Goal: Transaction & Acquisition: Obtain resource

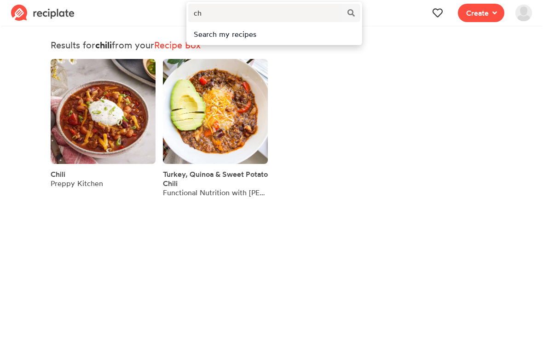
type input "c"
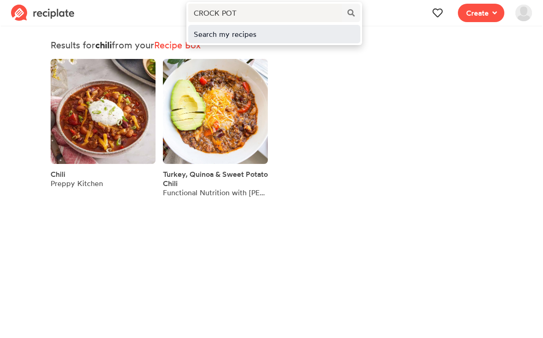
click at [208, 31] on div "Search my recipes" at bounding box center [274, 34] width 161 height 11
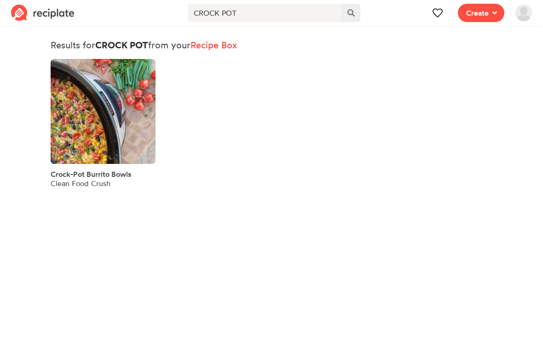
click at [353, 12] on icon at bounding box center [351, 12] width 7 height 7
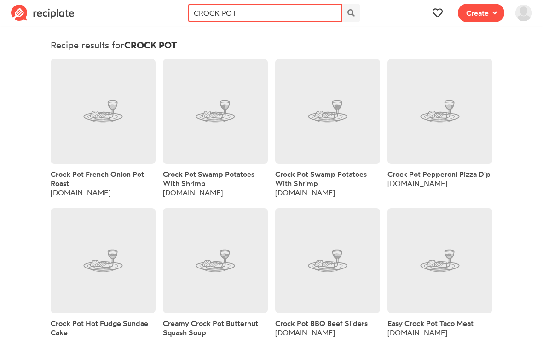
click at [286, 8] on input "CROCK POT" at bounding box center [264, 13] width 153 height 18
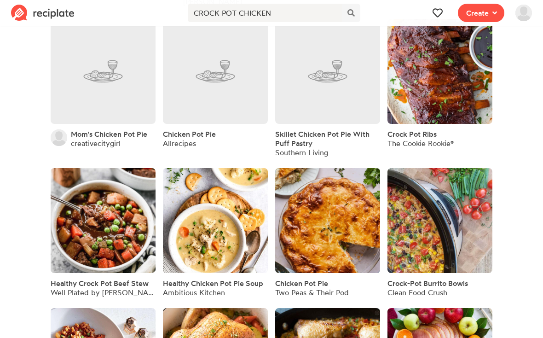
scroll to position [1702, 0]
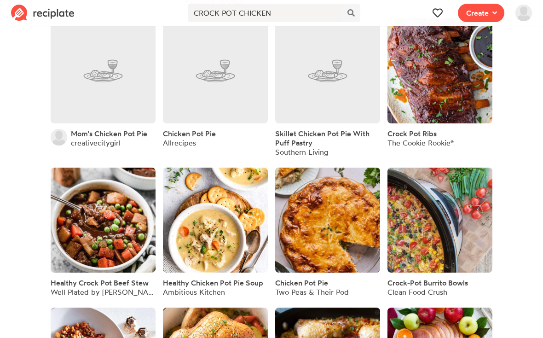
click at [250, 281] on span "Healthy Chicken Pot Pie Soup" at bounding box center [213, 282] width 100 height 9
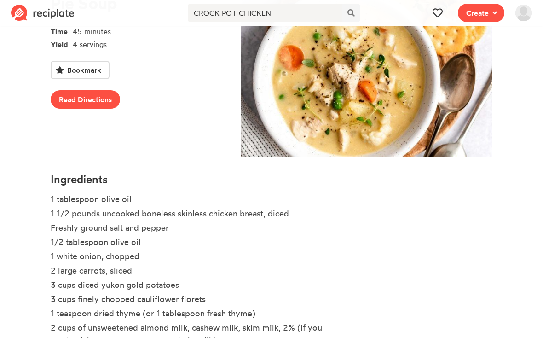
scroll to position [135, 0]
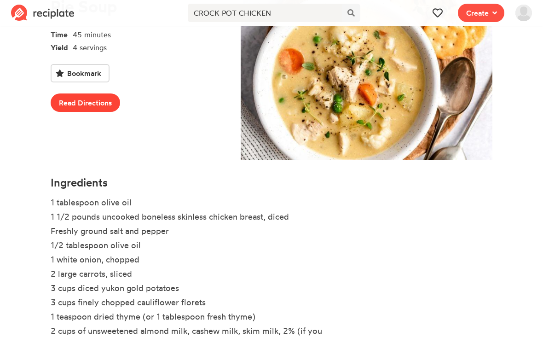
click at [93, 102] on link "Read Directions" at bounding box center [86, 102] width 70 height 18
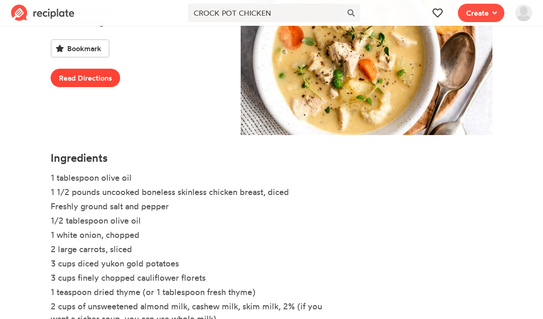
scroll to position [161, 0]
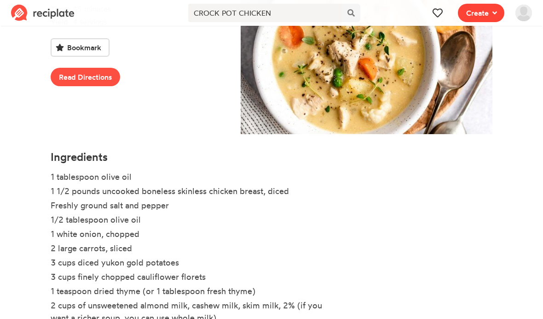
click at [490, 14] on span at bounding box center [493, 12] width 8 height 11
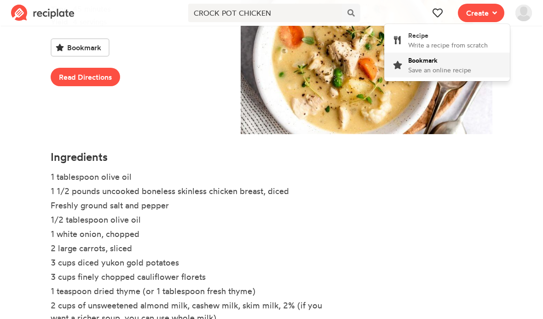
click at [473, 67] on link "Bookmark Save an online recipe" at bounding box center [448, 65] width 126 height 25
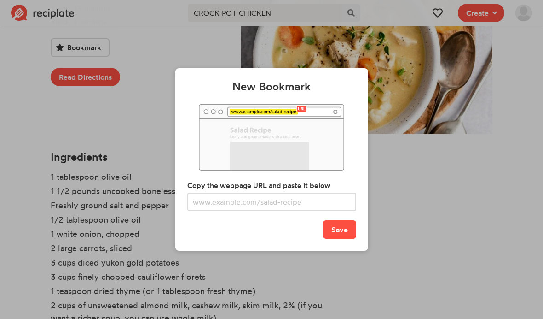
scroll to position [0, 0]
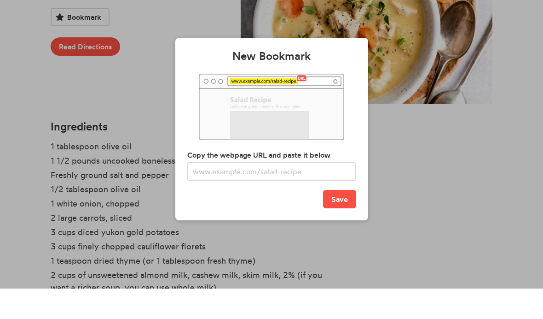
click at [458, 154] on div "New Bookmark Copy the webpage URL and paste it below Save" at bounding box center [271, 159] width 543 height 319
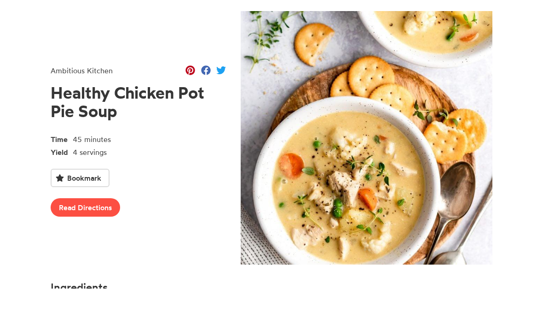
scroll to position [161, 0]
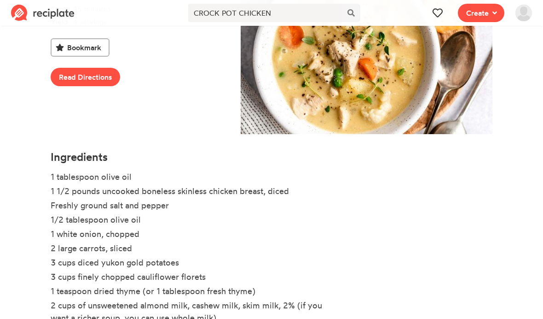
click at [99, 51] on span "Bookmark" at bounding box center [84, 47] width 34 height 11
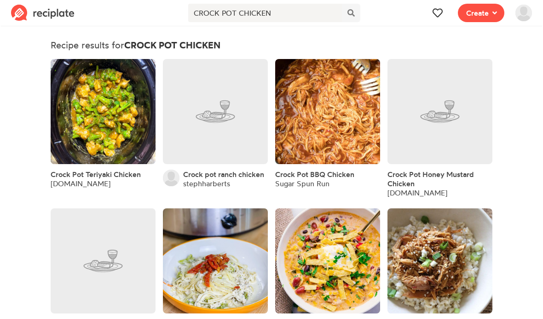
click at [327, 175] on span "Crock Pot BBQ Chicken" at bounding box center [314, 173] width 79 height 9
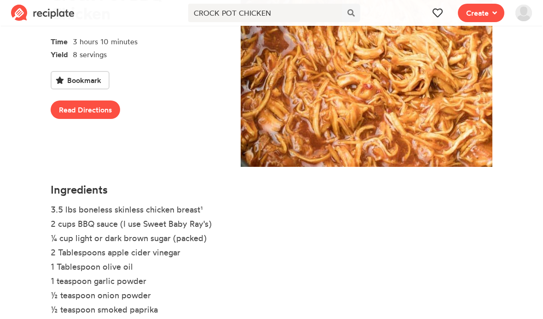
scroll to position [128, 0]
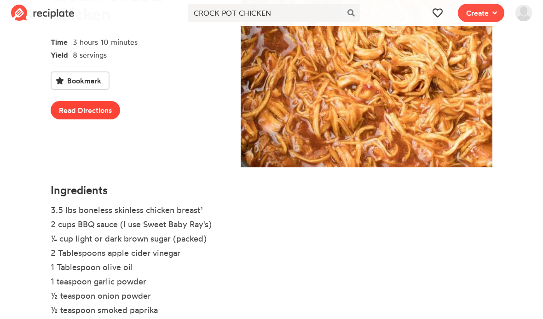
click at [102, 113] on link "Read Directions" at bounding box center [86, 110] width 70 height 18
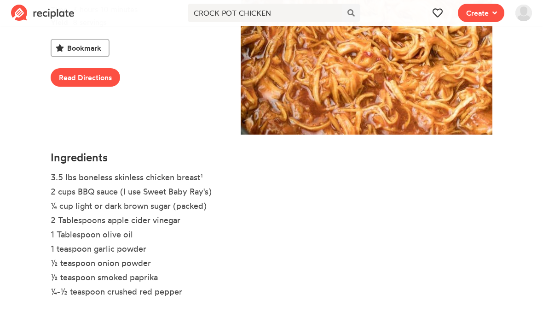
click at [82, 47] on span "Bookmark" at bounding box center [84, 47] width 34 height 11
click at [120, 46] on span "→" at bounding box center [120, 47] width 11 height 11
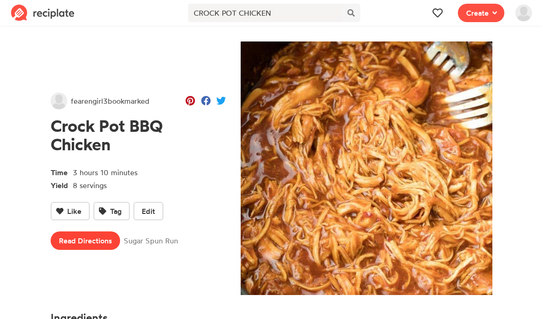
click at [99, 242] on link "Read Directions" at bounding box center [86, 240] width 70 height 18
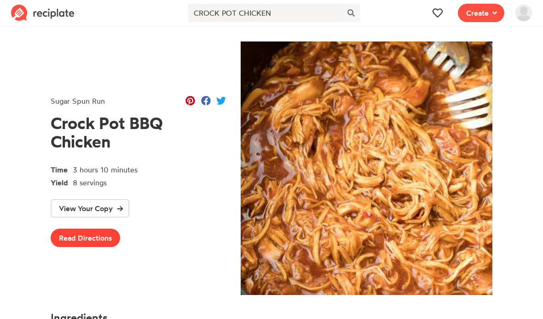
scroll to position [160, 0]
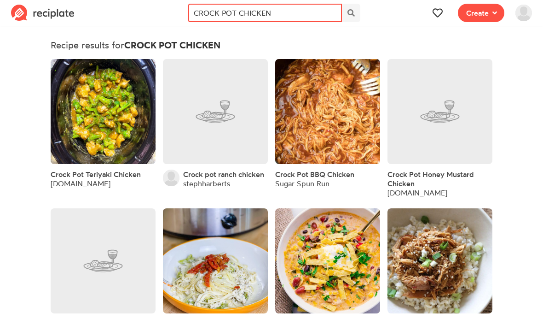
click at [305, 15] on input "CROCK POT CHICKEN" at bounding box center [264, 13] width 153 height 18
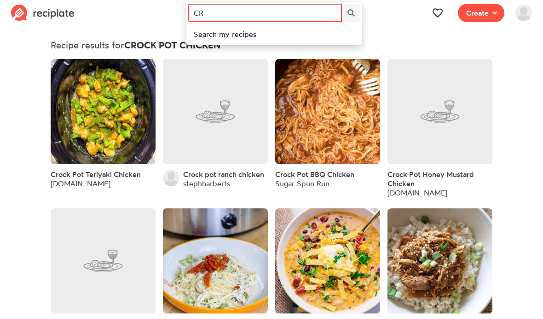
type input "C"
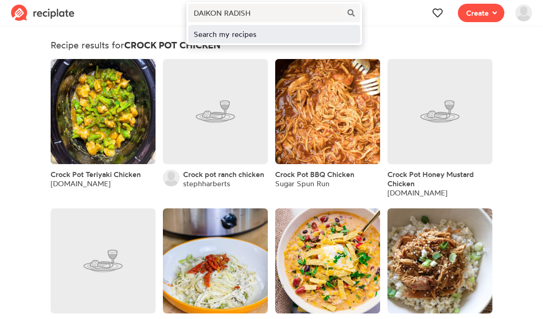
click at [215, 36] on div "Search my recipes" at bounding box center [274, 34] width 161 height 11
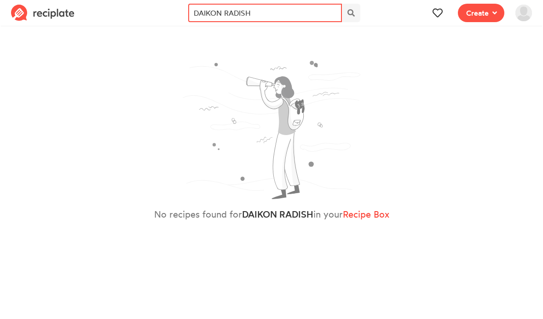
click at [263, 9] on input "DAIKON RADISH" at bounding box center [264, 13] width 153 height 18
click at [243, 21] on input "DAIKON RADISH SLAW" at bounding box center [264, 13] width 153 height 18
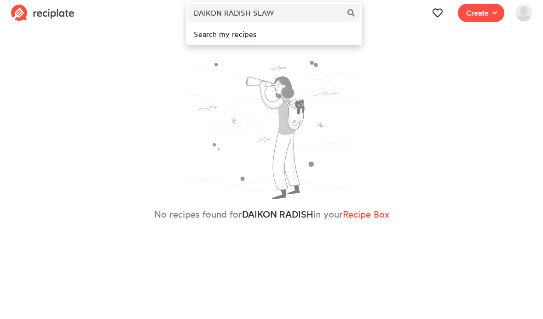
click at [228, 54] on div "No recipes found for DAIKON RADISH in your Recipe Box" at bounding box center [272, 140] width 442 height 203
click at [233, 40] on div "No recipes found for DAIKON RADISH in your Recipe Box" at bounding box center [272, 140] width 442 height 203
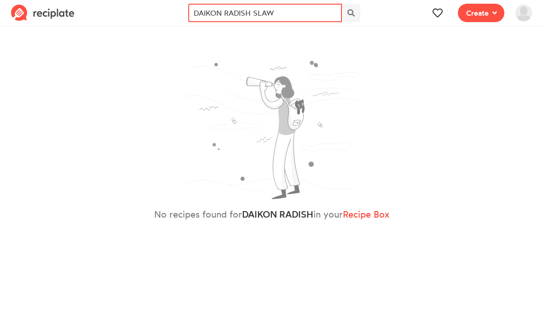
click at [296, 21] on input "DAIKON RADISH SLAW" at bounding box center [264, 13] width 153 height 18
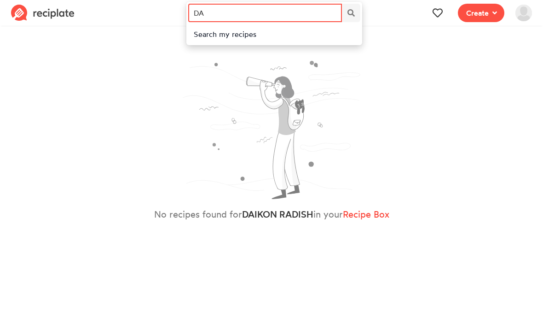
type input "D"
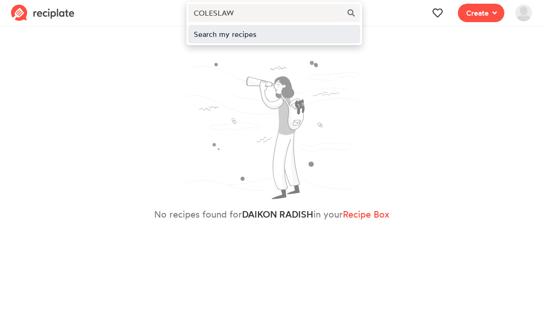
click at [204, 40] on div "Search my recipes" at bounding box center [274, 34] width 172 height 18
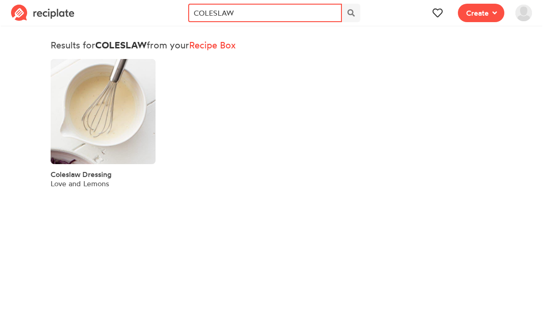
click at [288, 16] on input "COLESLAW" at bounding box center [264, 13] width 153 height 18
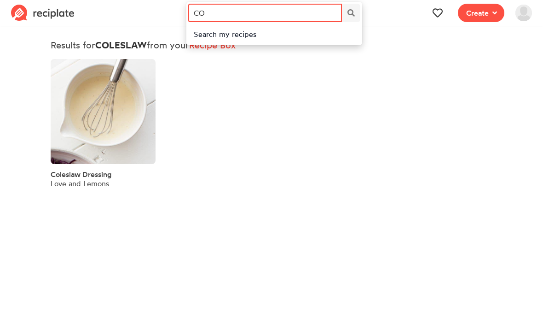
type input "C"
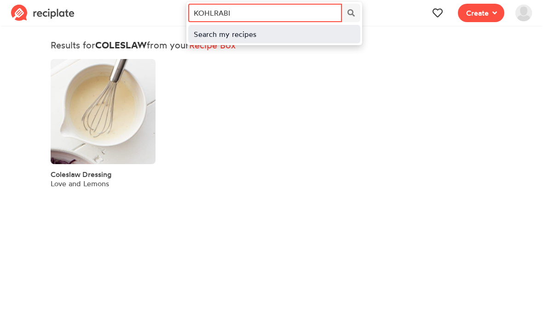
type input "KOHLRABI"
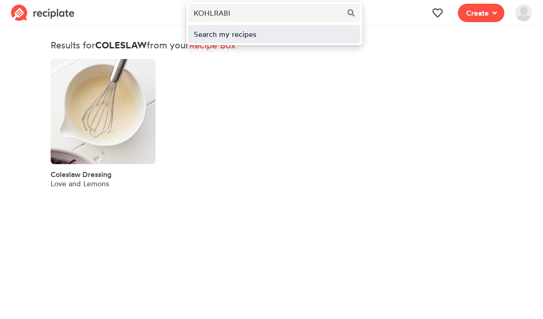
click at [245, 40] on div "Search my recipes" at bounding box center [274, 34] width 172 height 18
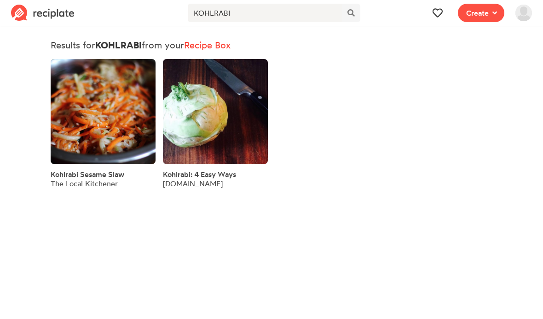
click at [225, 177] on span "Kohlrabi: 4 Easy Ways" at bounding box center [199, 173] width 73 height 9
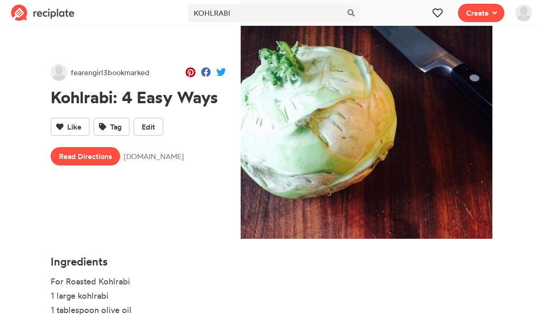
scroll to position [48, 0]
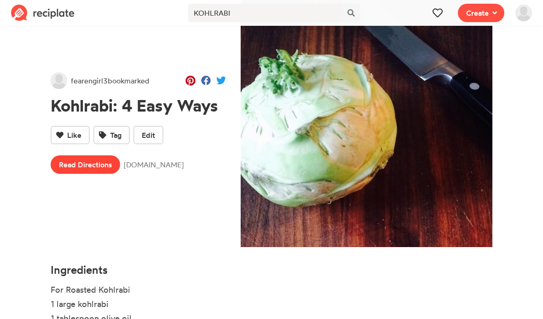
click at [106, 162] on link "Read Directions" at bounding box center [86, 164] width 70 height 18
click at [491, 12] on span at bounding box center [493, 12] width 8 height 11
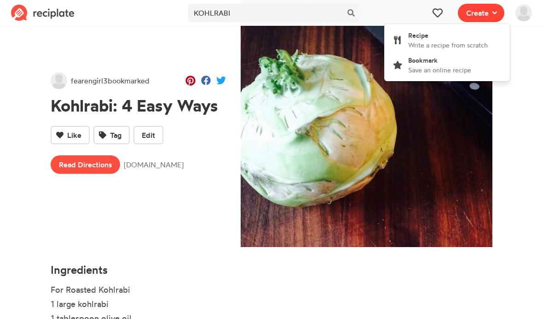
click at [129, 141] on button "Tag" at bounding box center [111, 135] width 36 height 18
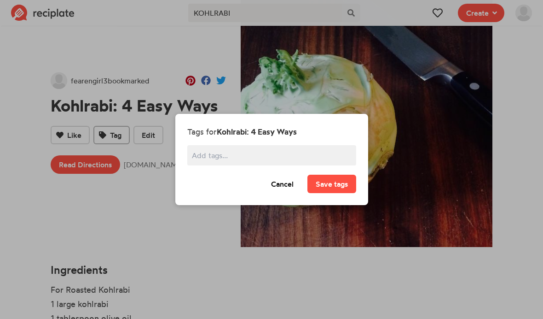
scroll to position [0, 0]
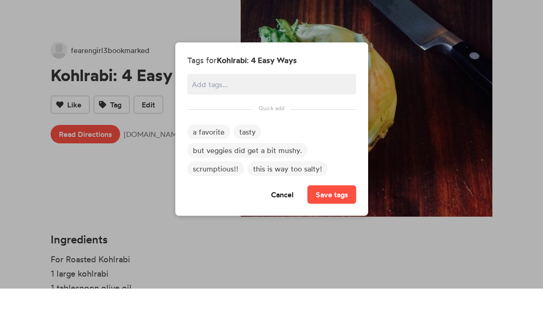
click at [508, 126] on div "Tags for Kohlrabi: 4 Easy Ways a favorite tasty but veggies did get a bit mushy…" at bounding box center [271, 159] width 543 height 319
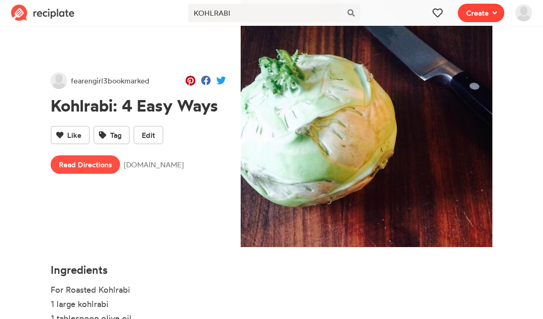
click at [479, 12] on span "Create" at bounding box center [478, 12] width 23 height 11
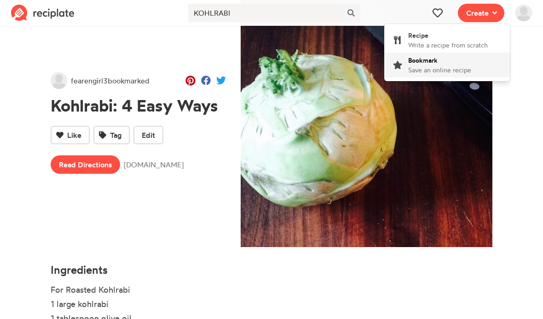
click at [436, 69] on span "Save an online recipe" at bounding box center [440, 70] width 63 height 8
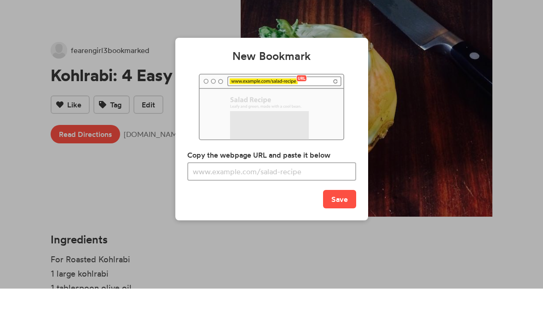
click at [245, 193] on input "text" at bounding box center [271, 202] width 169 height 18
click at [249, 193] on input "text" at bounding box center [271, 202] width 169 height 18
type input "[URL][DOMAIN_NAME]"
click at [344, 220] on button "Save" at bounding box center [339, 229] width 33 height 18
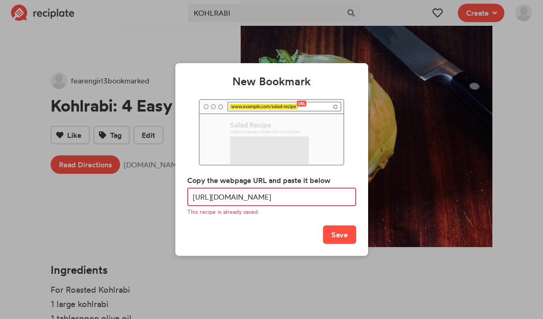
click at [390, 287] on div "New Bookmark Copy the webpage URL and paste it below [URL][DOMAIN_NAME] This re…" at bounding box center [271, 159] width 543 height 319
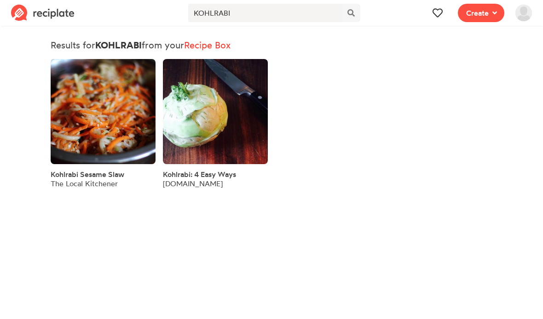
click at [109, 173] on span "Kohlrabi Sesame Slaw" at bounding box center [88, 173] width 74 height 9
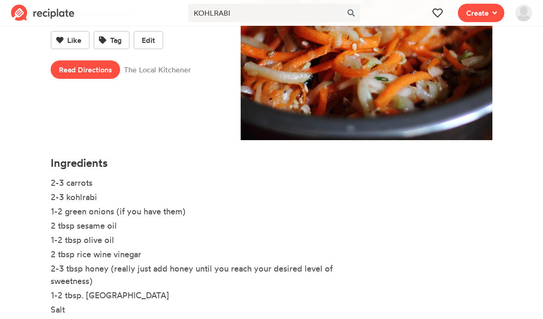
scroll to position [154, 0]
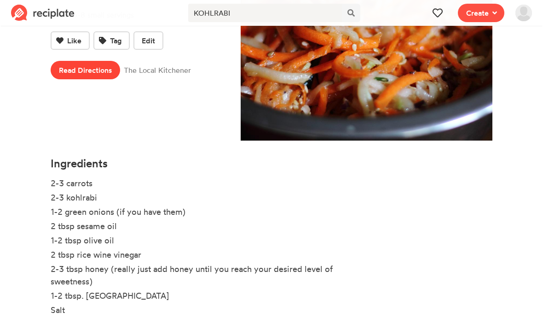
click at [105, 70] on link "Read Directions" at bounding box center [86, 70] width 70 height 18
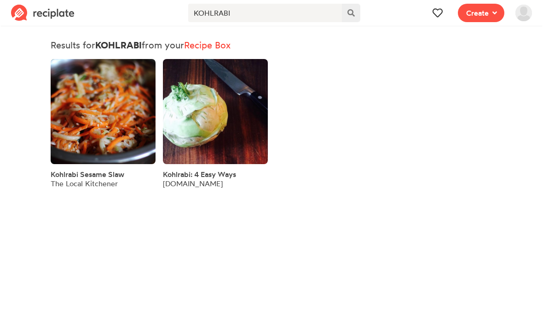
click at [351, 19] on button at bounding box center [351, 13] width 18 height 18
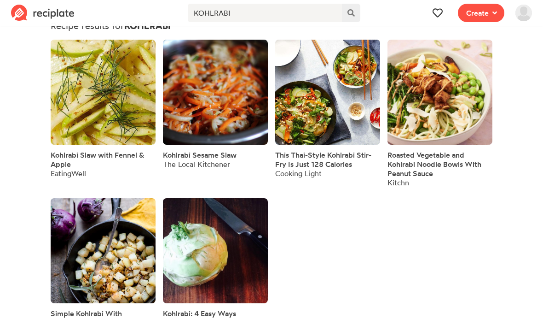
scroll to position [19, 0]
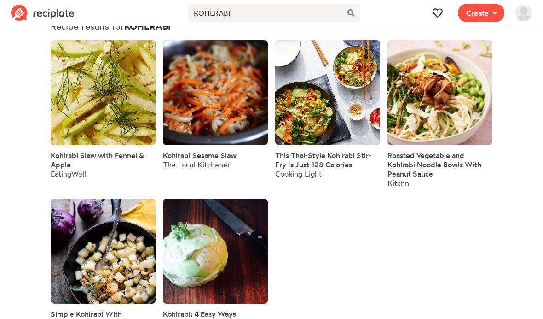
click at [116, 159] on span "Kohlrabi Slaw with Fennel & Apple" at bounding box center [97, 160] width 93 height 18
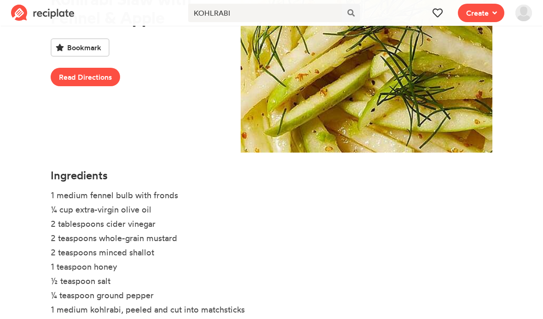
scroll to position [142, 0]
click at [110, 70] on link "Read Directions" at bounding box center [86, 77] width 70 height 18
